Goal: Task Accomplishment & Management: Use online tool/utility

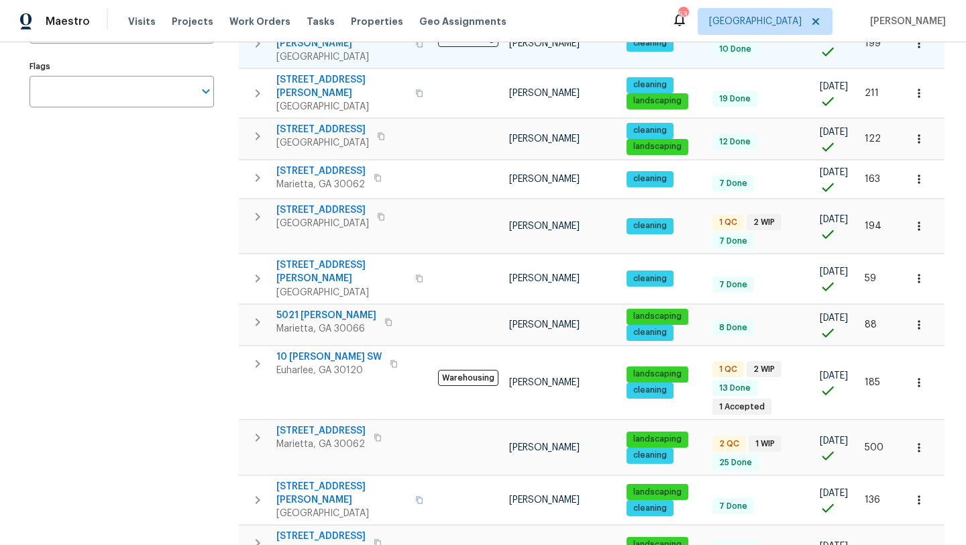
scroll to position [267, 0]
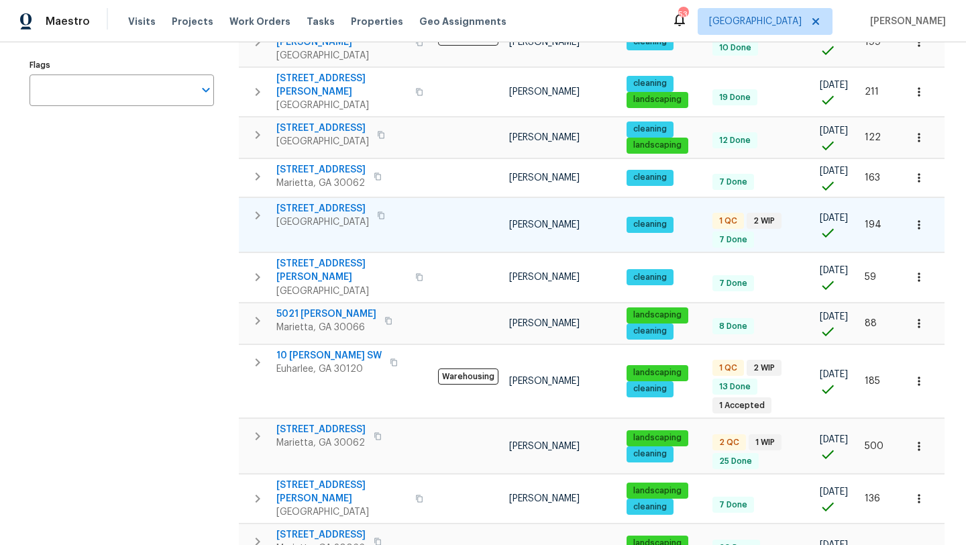
click at [343, 202] on span "107 Red Barn Ln" at bounding box center [322, 208] width 93 height 13
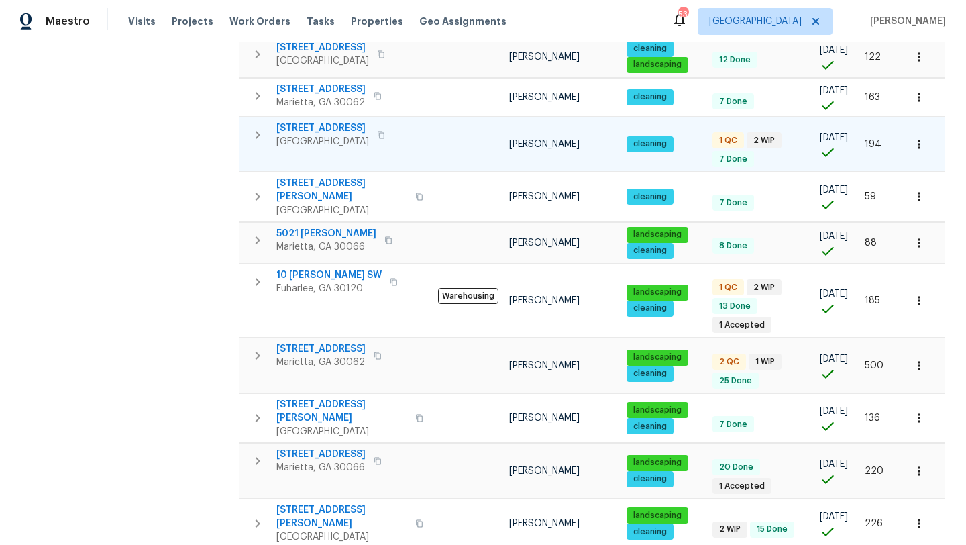
scroll to position [360, 0]
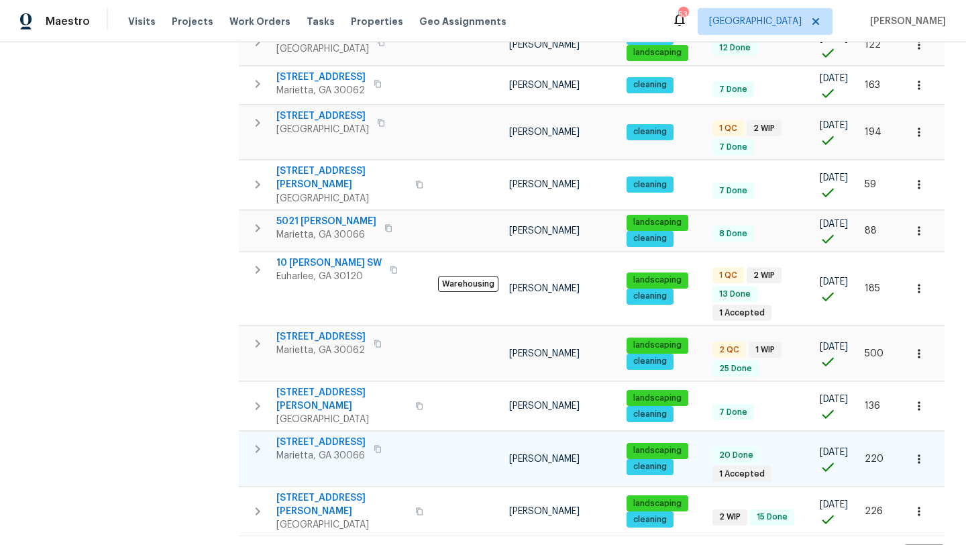
click at [331, 435] on span "[STREET_ADDRESS]" at bounding box center [320, 441] width 89 height 13
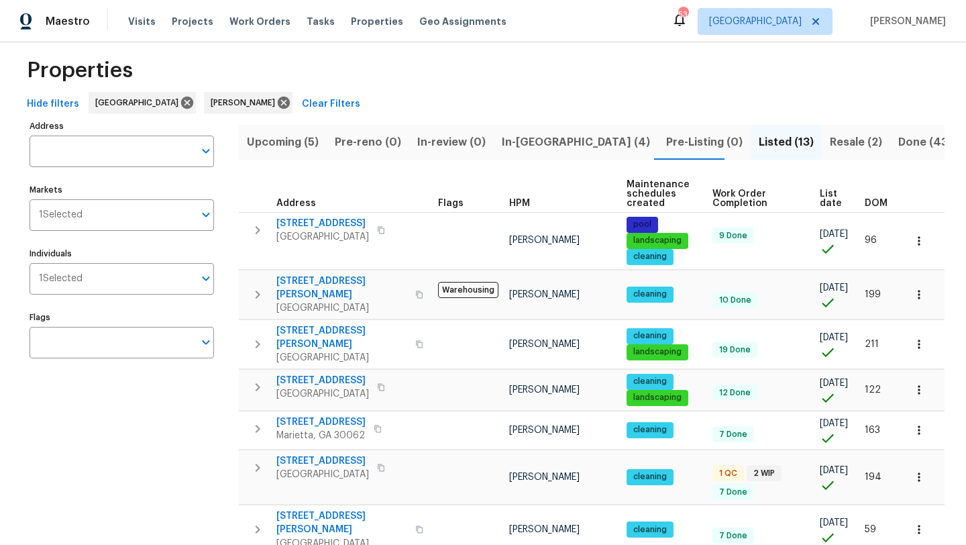
scroll to position [0, 0]
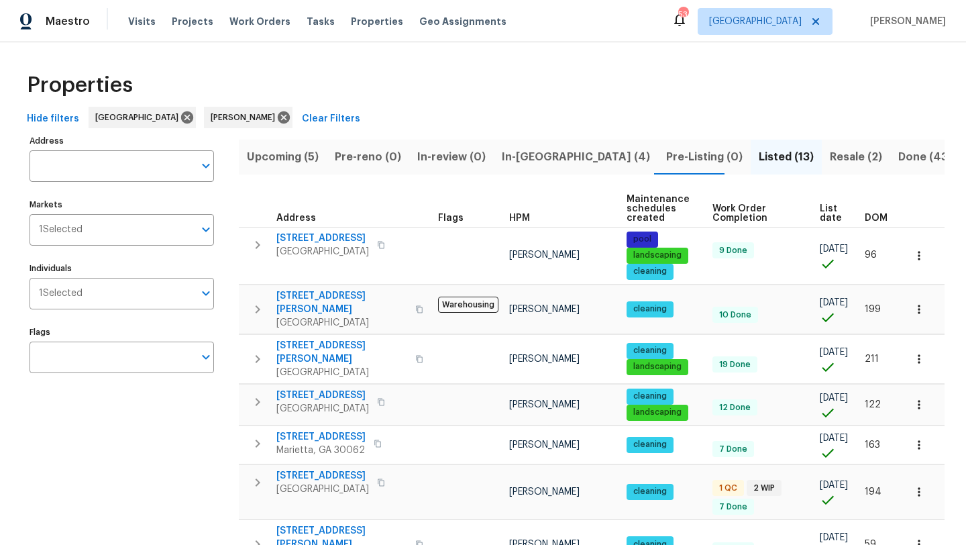
click at [542, 158] on span "In-reno (4)" at bounding box center [576, 157] width 148 height 19
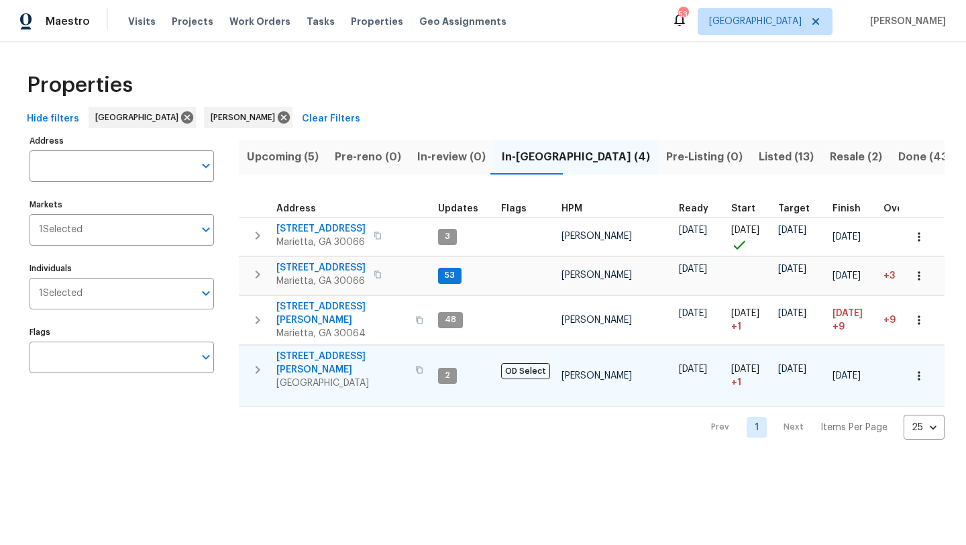
click at [323, 349] on span "314 Jackson St" at bounding box center [341, 362] width 131 height 27
click at [315, 349] on span "314 Jackson St" at bounding box center [341, 362] width 131 height 27
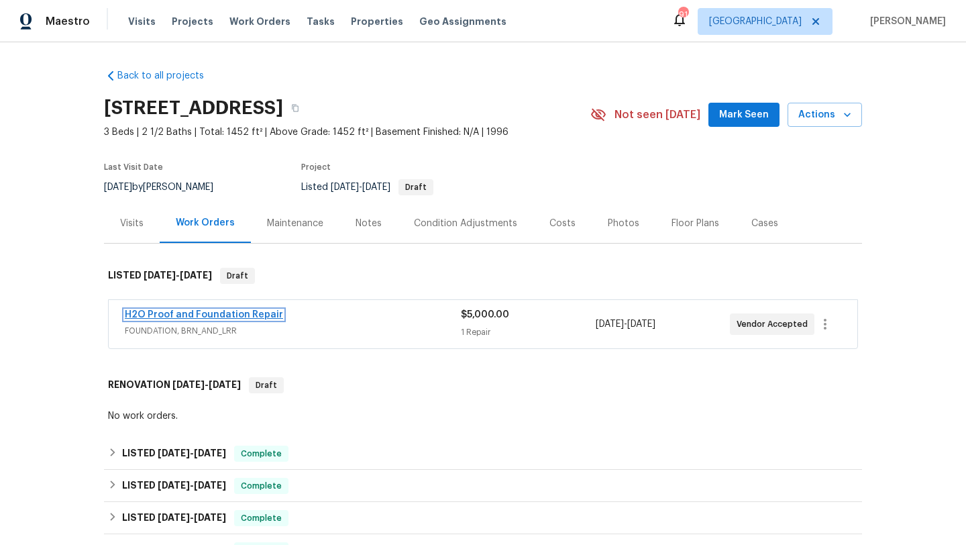
click at [208, 313] on link "H2O Proof and Foundation Repair" at bounding box center [204, 314] width 158 height 9
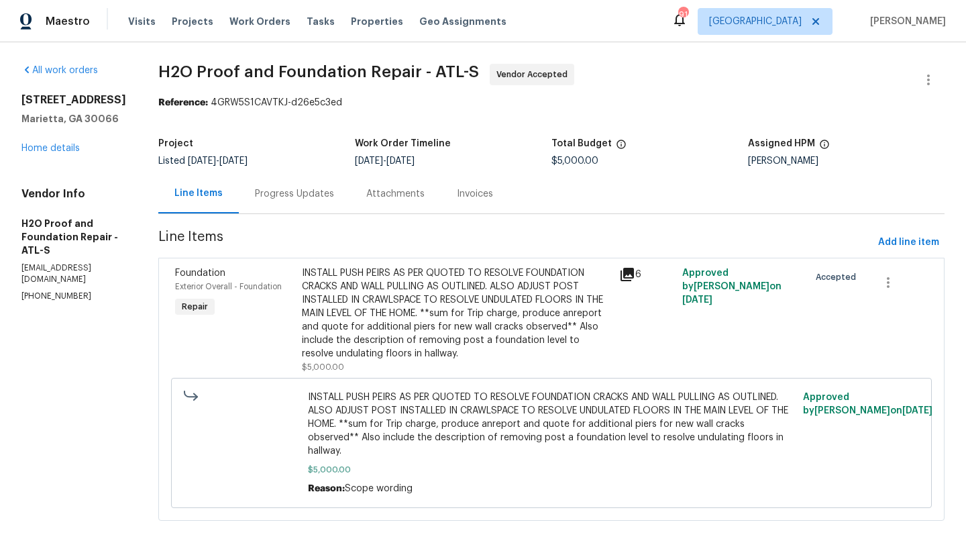
click at [271, 200] on div "Progress Updates" at bounding box center [294, 193] width 79 height 13
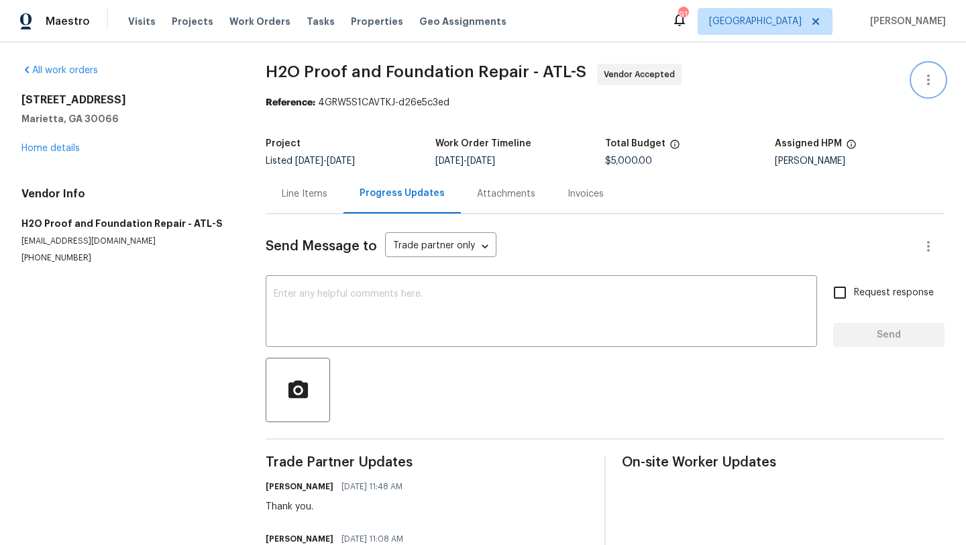
click at [931, 80] on icon "button" at bounding box center [928, 80] width 16 height 16
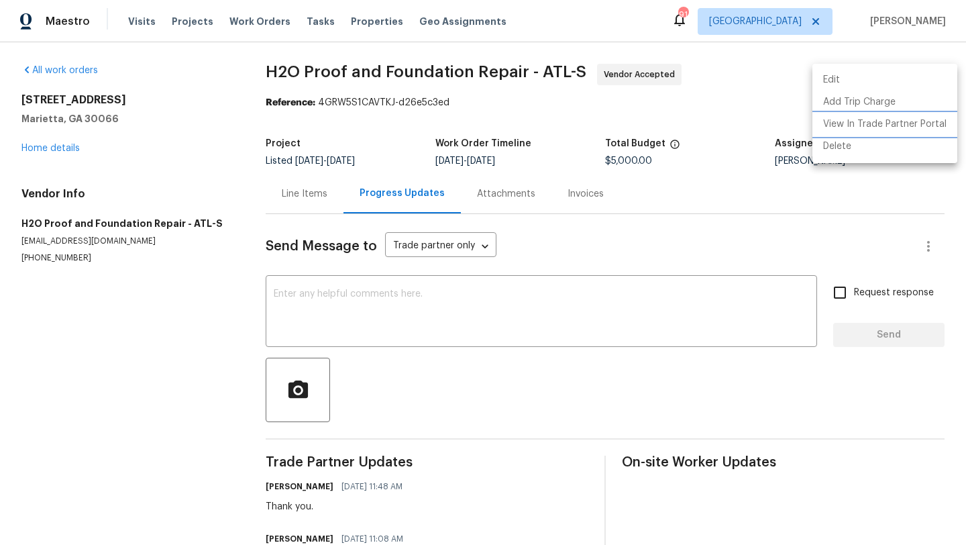
click at [879, 121] on li "View In Trade Partner Portal" at bounding box center [884, 124] width 145 height 22
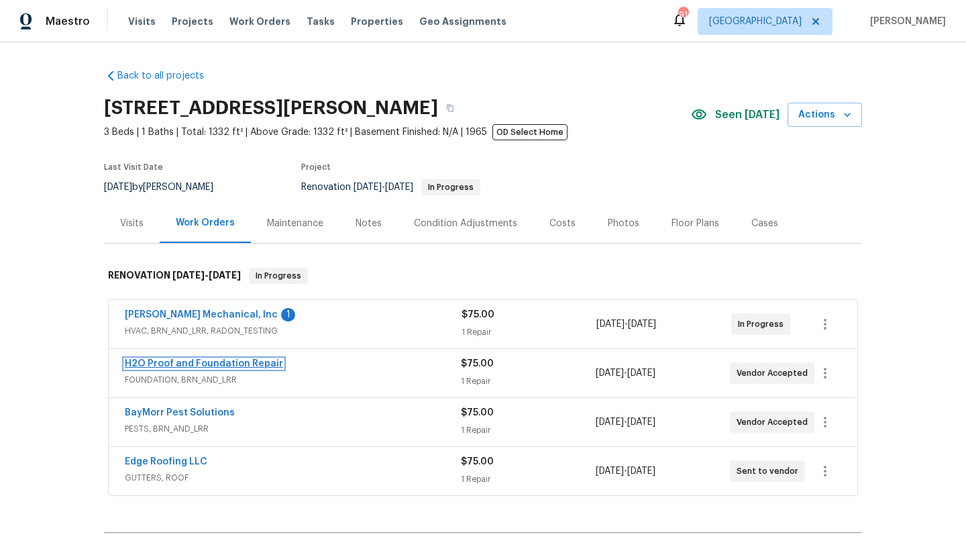
click at [186, 366] on link "H2O Proof and Foundation Repair" at bounding box center [204, 363] width 158 height 9
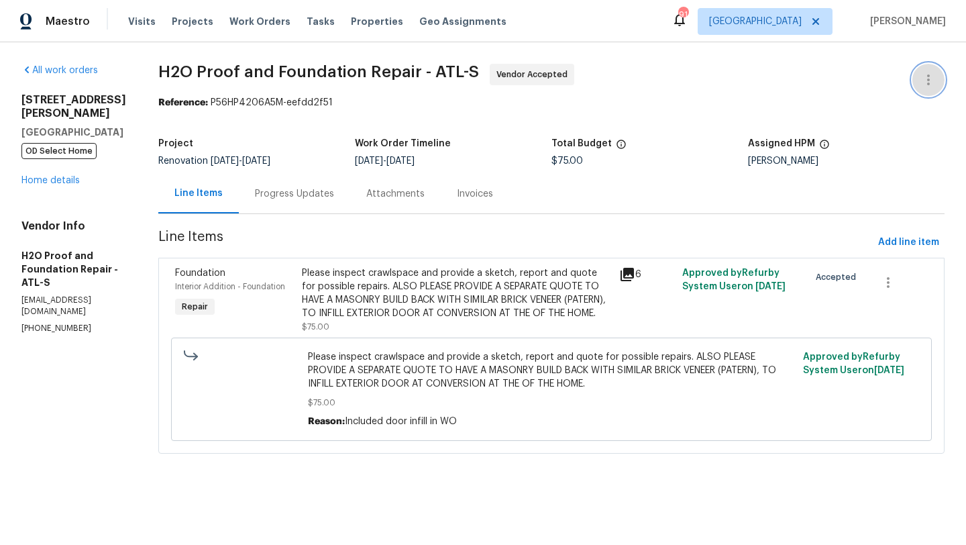
click at [922, 84] on icon "button" at bounding box center [928, 80] width 16 height 16
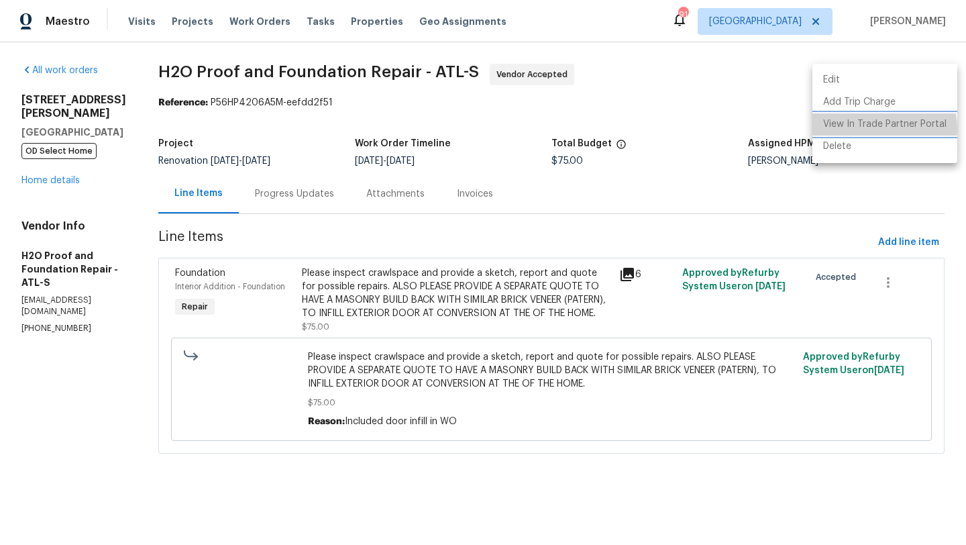
click at [876, 128] on li "View In Trade Partner Portal" at bounding box center [884, 124] width 145 height 22
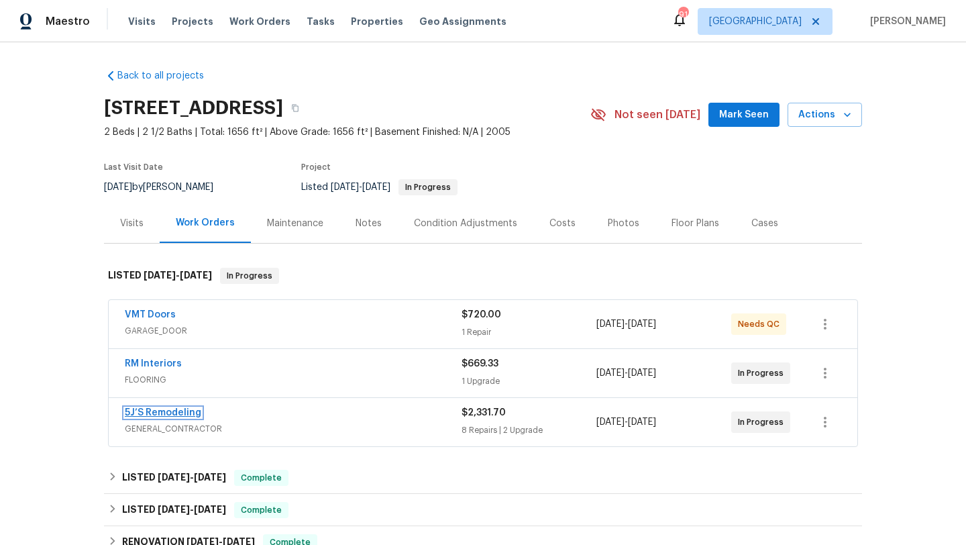
click at [194, 414] on link "5J’S Remodeling" at bounding box center [163, 412] width 76 height 9
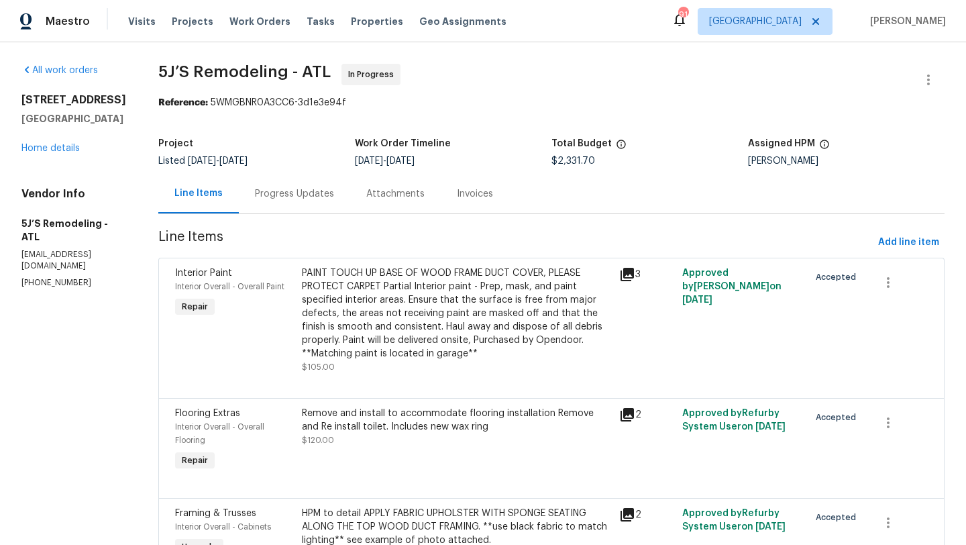
click at [319, 201] on div "Progress Updates" at bounding box center [294, 194] width 111 height 40
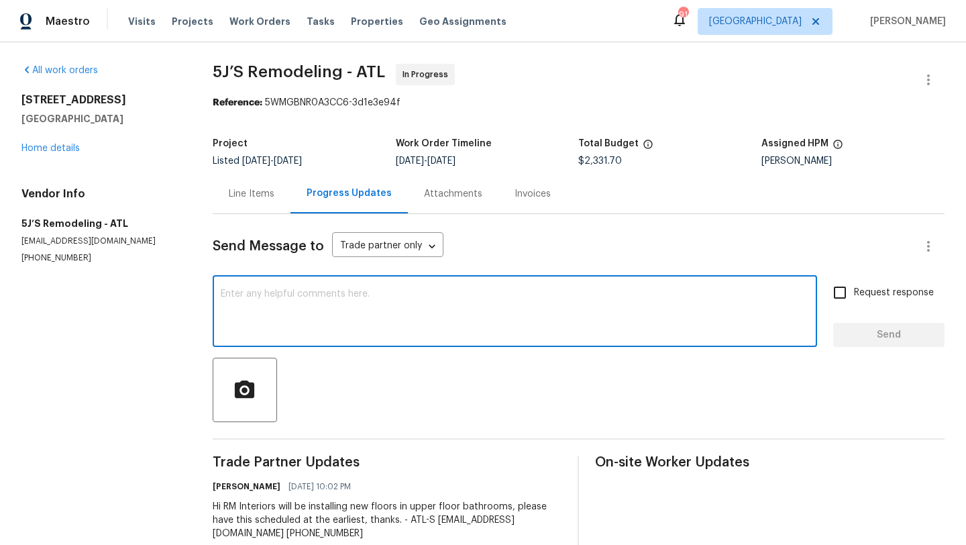
click at [319, 319] on textarea at bounding box center [515, 312] width 588 height 47
type textarea "Hi"
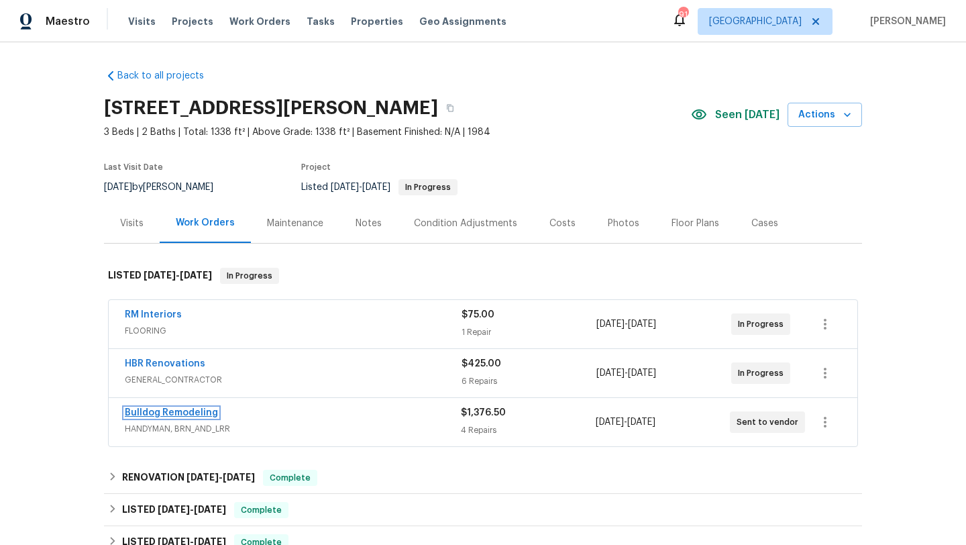
click at [201, 414] on link "Bulldog Remodeling" at bounding box center [171, 412] width 93 height 9
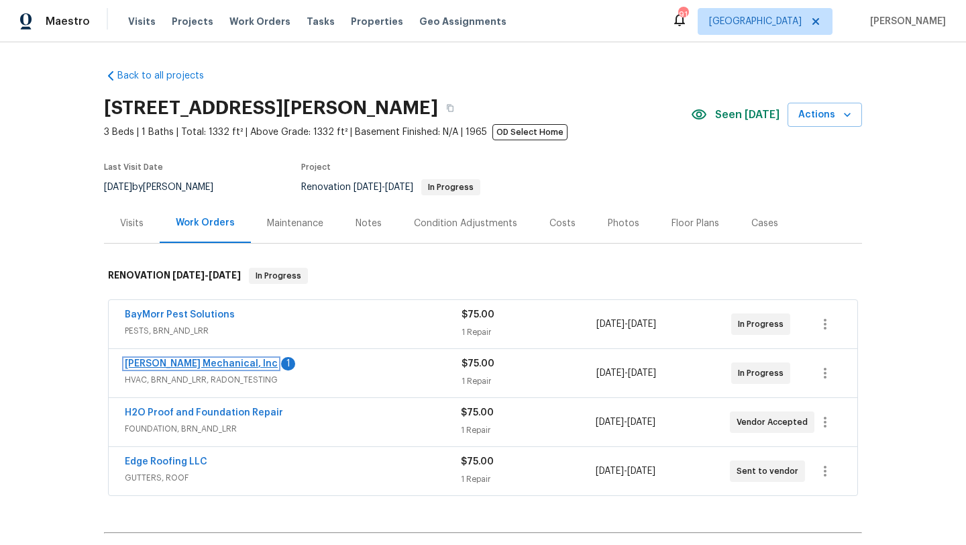
click at [211, 366] on link "[PERSON_NAME] Mechanical, Inc" at bounding box center [201, 363] width 153 height 9
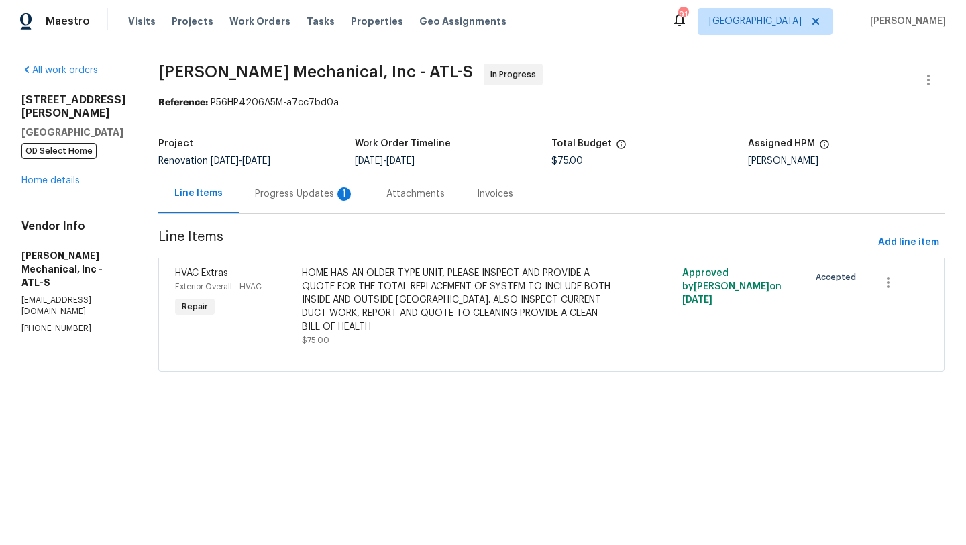
click at [345, 193] on div "Progress Updates 1" at bounding box center [304, 193] width 99 height 13
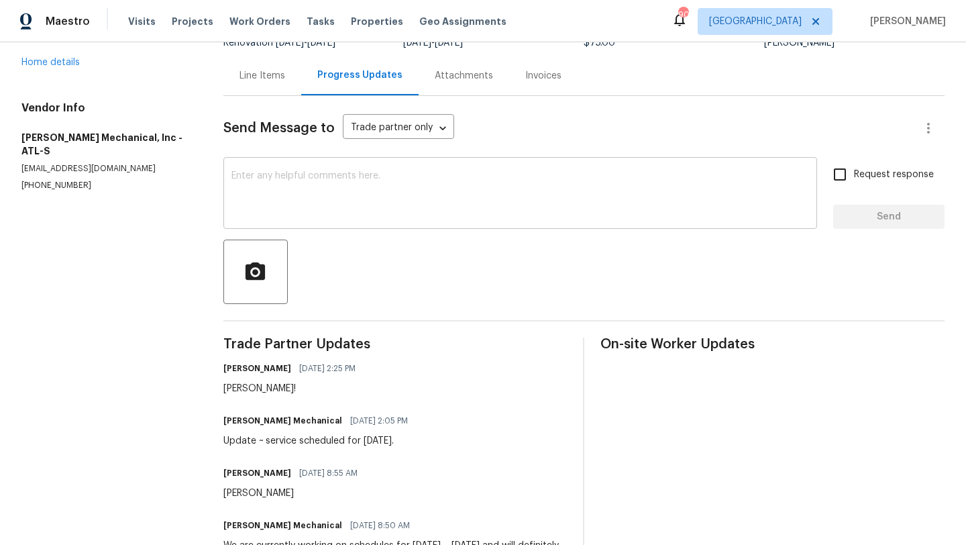
scroll to position [127, 0]
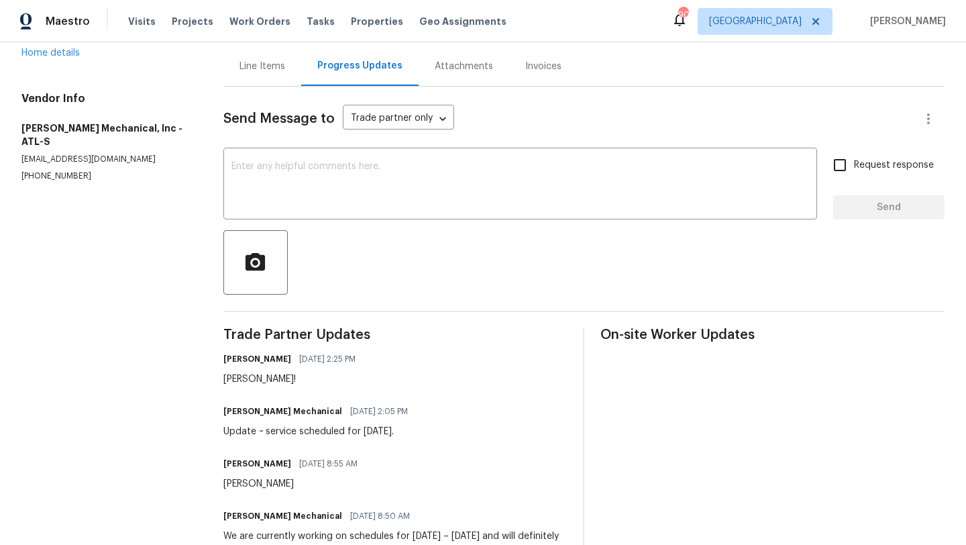
drag, startPoint x: 422, startPoint y: 431, endPoint x: 222, endPoint y: 429, distance: 199.9
click at [222, 429] on div "All work orders [STREET_ADDRESS][PERSON_NAME] OD Select Home Home details Vendo…" at bounding box center [483, 359] width 966 height 889
copy div "Update ~ service scheduled for [DATE]."
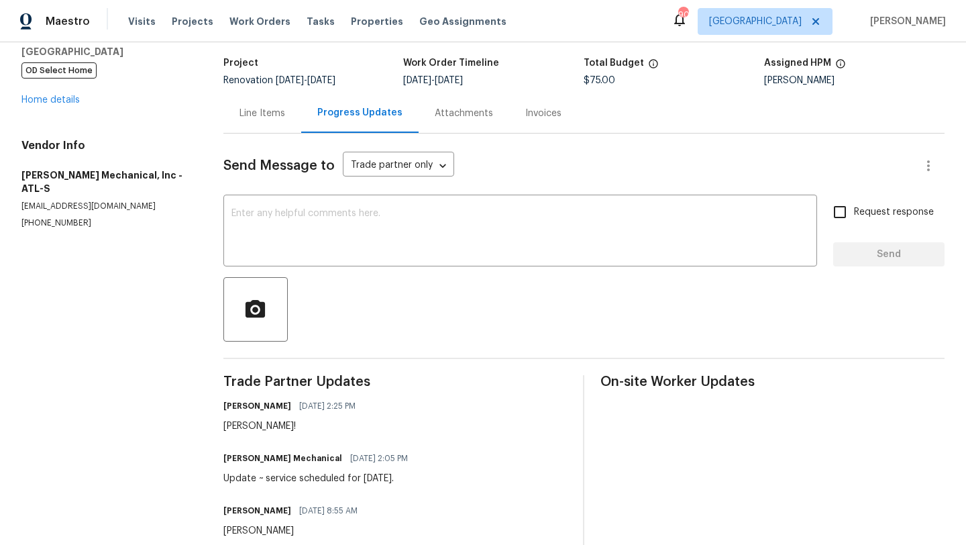
scroll to position [28, 0]
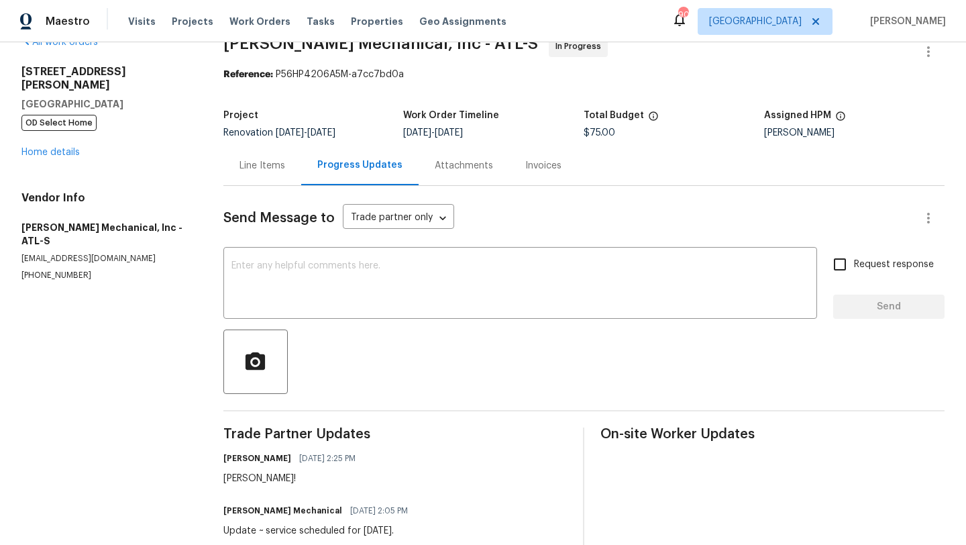
click at [270, 170] on div "Line Items" at bounding box center [262, 165] width 46 height 13
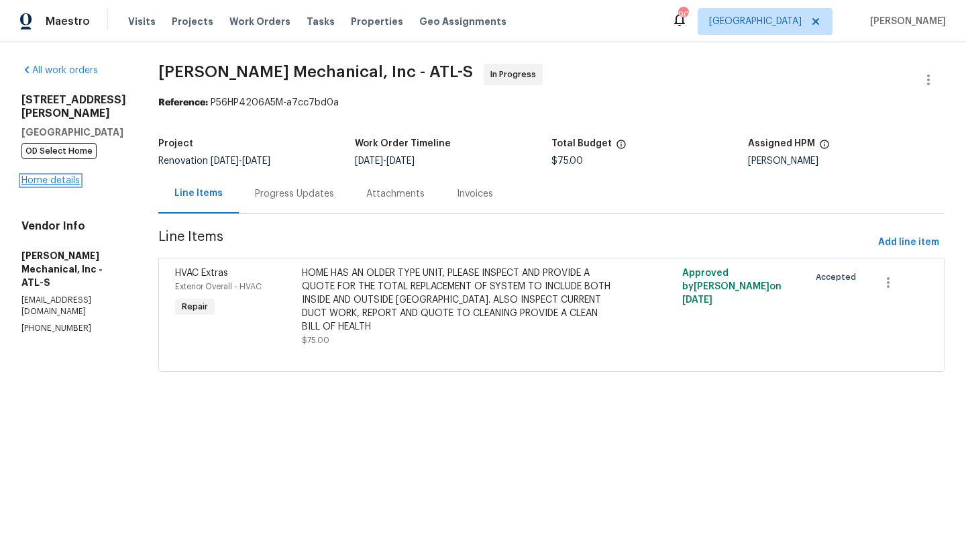
click at [70, 176] on link "Home details" at bounding box center [50, 180] width 58 height 9
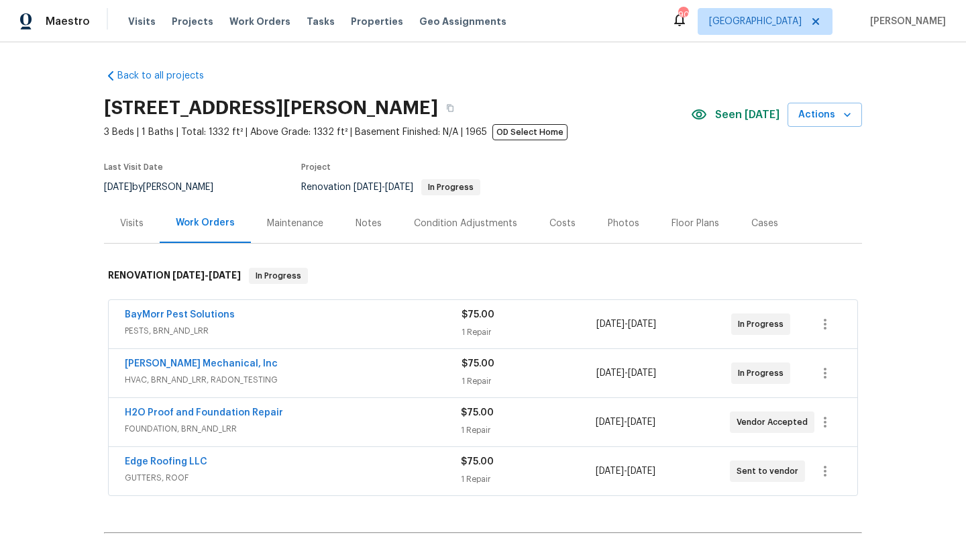
click at [376, 228] on div "Notes" at bounding box center [369, 223] width 26 height 13
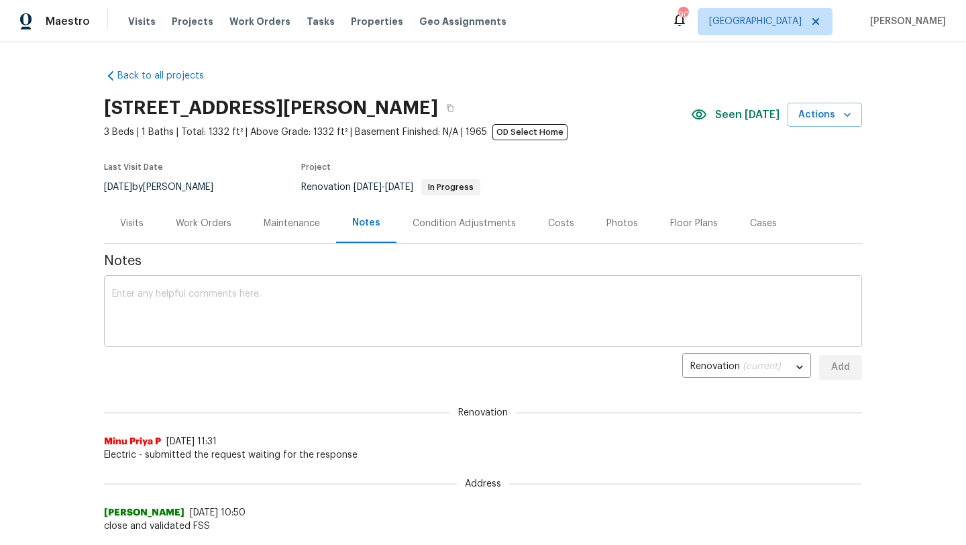
click at [308, 298] on textarea at bounding box center [483, 312] width 742 height 47
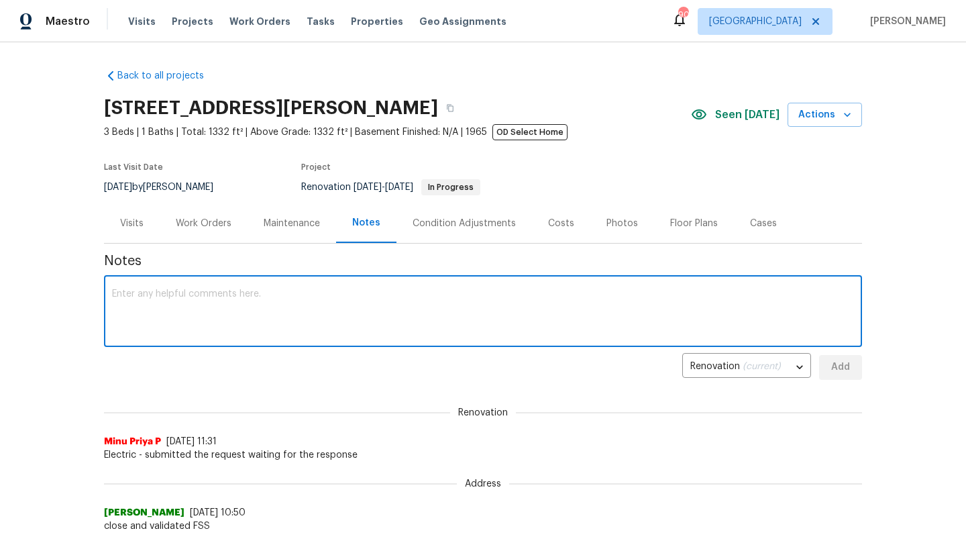
paste textarea "Update ~ service scheduled for [DATE]."
click at [110, 292] on div "Update ~ service scheduled for [DATE]. x ​" at bounding box center [483, 312] width 758 height 68
drag, startPoint x: 198, startPoint y: 296, endPoint x: 158, endPoint y: 295, distance: 39.6
click at [158, 295] on textarea "[PERSON_NAME] Update ~ service scheduled for [DATE]." at bounding box center [483, 312] width 742 height 47
click at [344, 292] on textarea "[PERSON_NAME] service visit scheduled for [DATE]." at bounding box center [483, 312] width 742 height 47
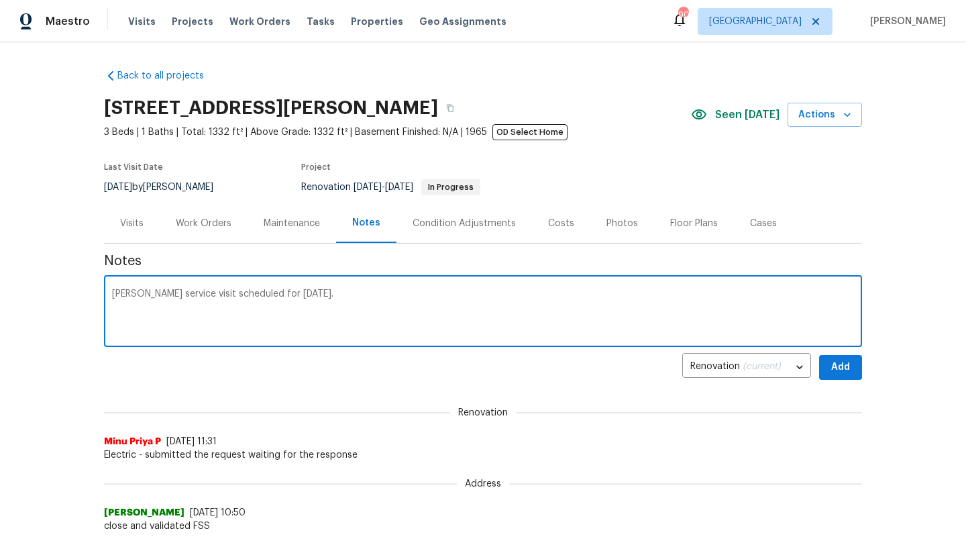
type textarea "[PERSON_NAME] service visit scheduled for [DATE]."
click at [841, 369] on span "Add" at bounding box center [840, 367] width 21 height 17
